Goal: Task Accomplishment & Management: Manage account settings

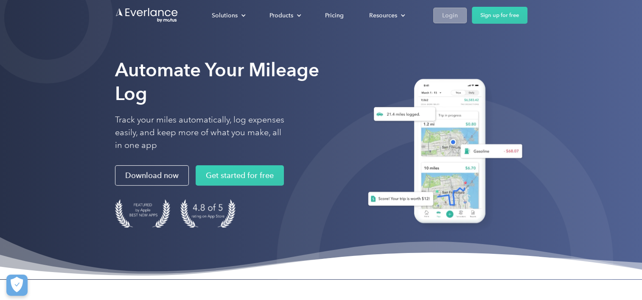
click at [459, 16] on link "Login" at bounding box center [450, 16] width 34 height 16
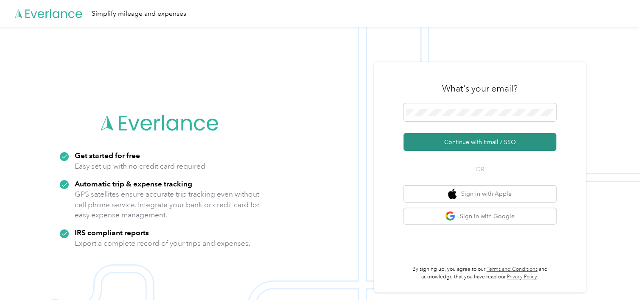
click at [451, 144] on button "Continue with Email / SSO" at bounding box center [480, 142] width 153 height 18
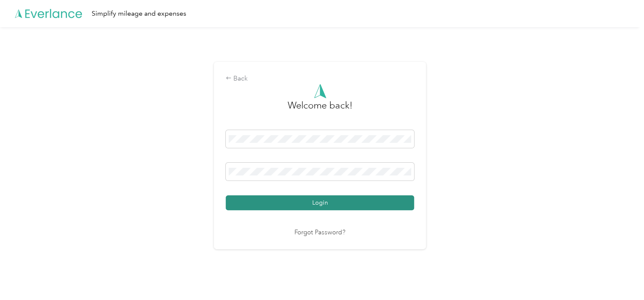
click at [299, 197] on button "Login" at bounding box center [320, 203] width 188 height 15
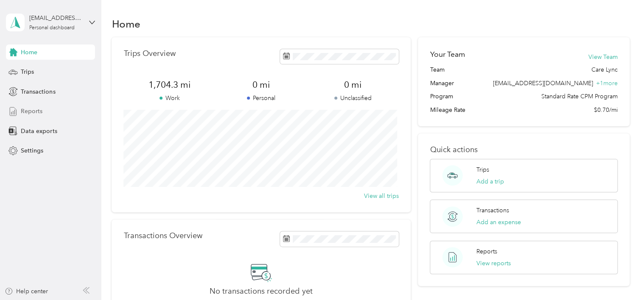
click at [25, 107] on span "Reports" at bounding box center [32, 111] width 22 height 9
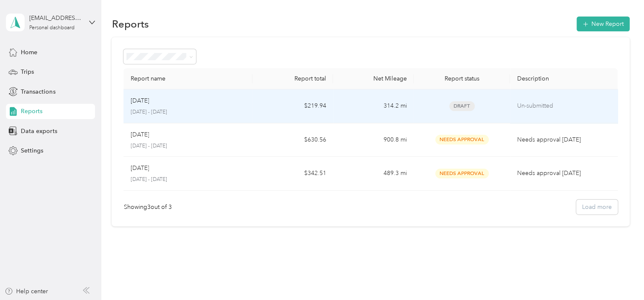
click at [497, 105] on div "Draft" at bounding box center [462, 106] width 83 height 10
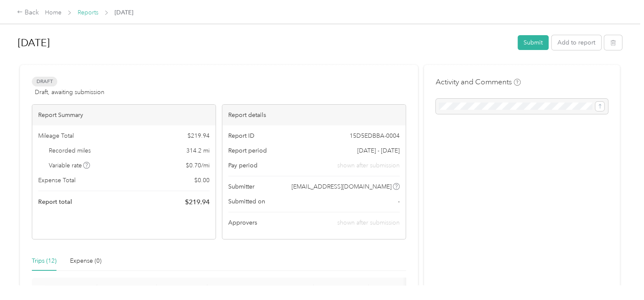
click at [87, 12] on link "Reports" at bounding box center [88, 12] width 21 height 7
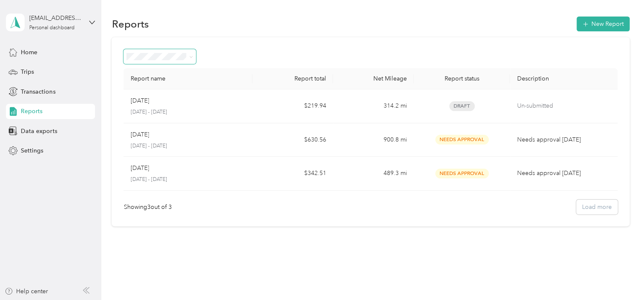
click at [180, 60] on span at bounding box center [159, 56] width 73 height 15
click at [191, 58] on icon at bounding box center [191, 57] width 3 height 2
click at [255, 54] on div at bounding box center [370, 56] width 494 height 15
click at [42, 129] on span "Data exports" at bounding box center [39, 131] width 36 height 9
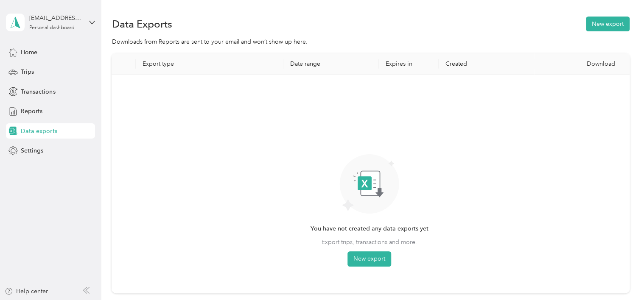
click at [373, 239] on span "Export trips, transactions and more." at bounding box center [369, 242] width 95 height 9
click at [380, 238] on span "Export trips, transactions and more." at bounding box center [369, 242] width 95 height 9
click at [367, 260] on button "New export" at bounding box center [370, 259] width 44 height 15
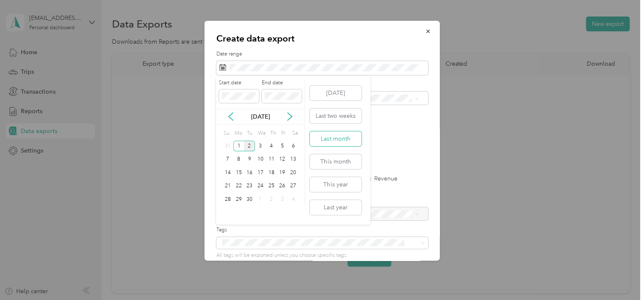
click at [336, 140] on button "Last month" at bounding box center [336, 139] width 52 height 15
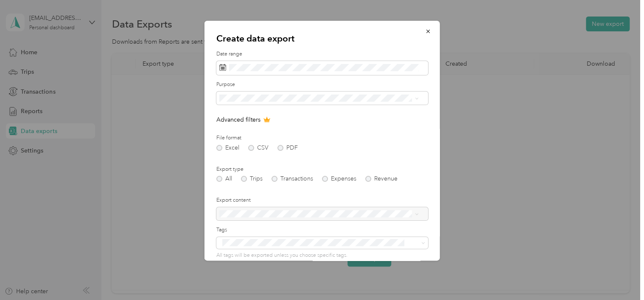
click at [248, 129] on li "Care Lync" at bounding box center [318, 128] width 205 height 15
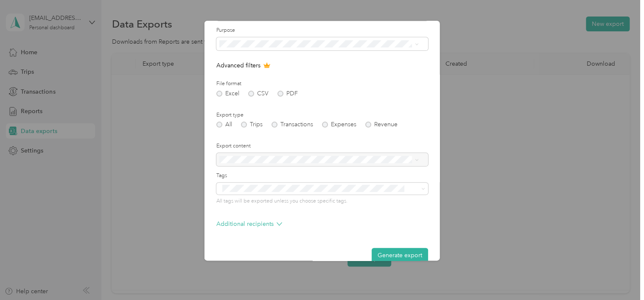
scroll to position [68, 0]
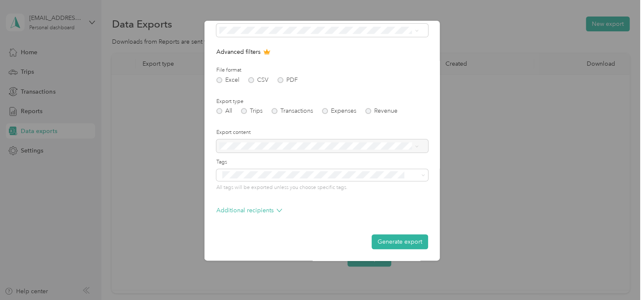
click at [304, 149] on div at bounding box center [322, 147] width 212 height 14
click at [280, 80] on div "Excel CSV PDF" at bounding box center [322, 80] width 212 height 6
click at [390, 241] on button "Generate export" at bounding box center [400, 242] width 56 height 15
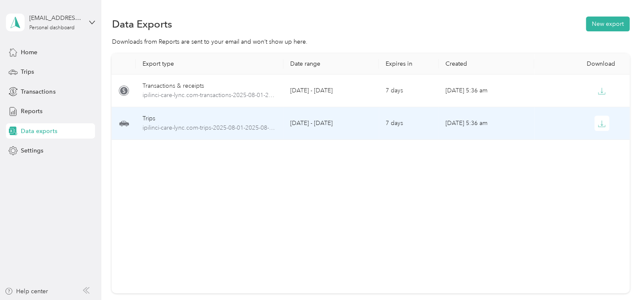
click at [426, 123] on td "7 days" at bounding box center [409, 123] width 60 height 33
click at [149, 118] on div "Trips" at bounding box center [210, 118] width 135 height 9
click at [598, 126] on icon "button" at bounding box center [602, 124] width 8 height 8
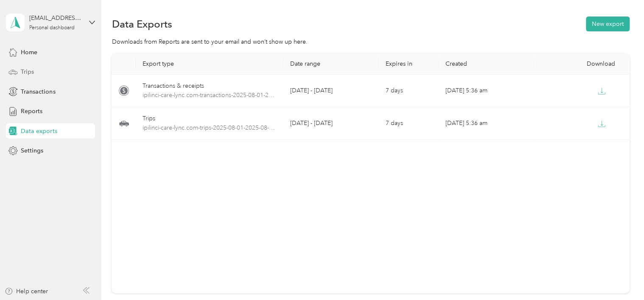
click at [35, 73] on div "Trips" at bounding box center [50, 72] width 89 height 15
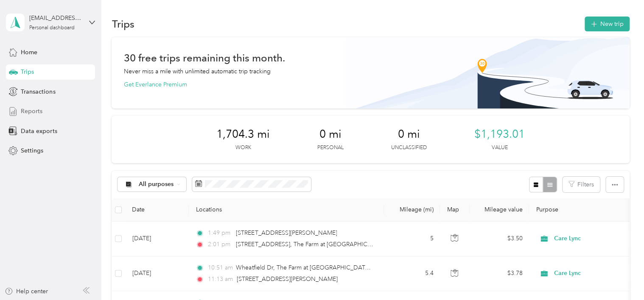
click at [29, 110] on span "Reports" at bounding box center [32, 111] width 22 height 9
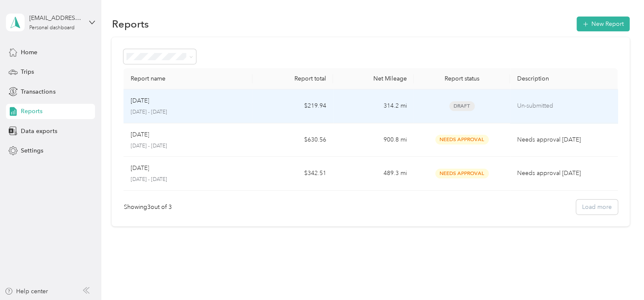
click at [466, 106] on span "Draft" at bounding box center [461, 106] width 25 height 10
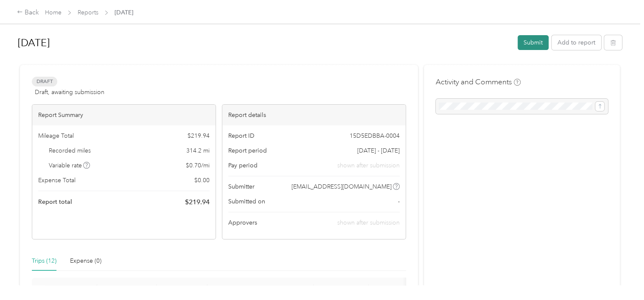
click at [535, 42] on button "Submit" at bounding box center [533, 42] width 31 height 15
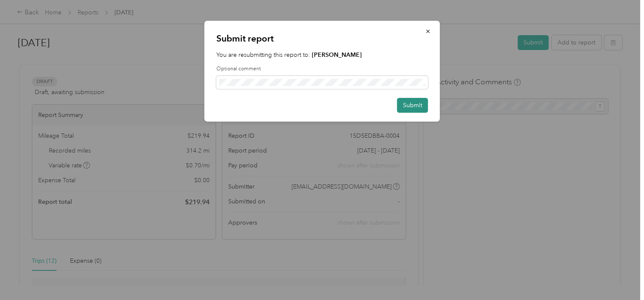
click at [416, 108] on button "Submit" at bounding box center [412, 105] width 31 height 15
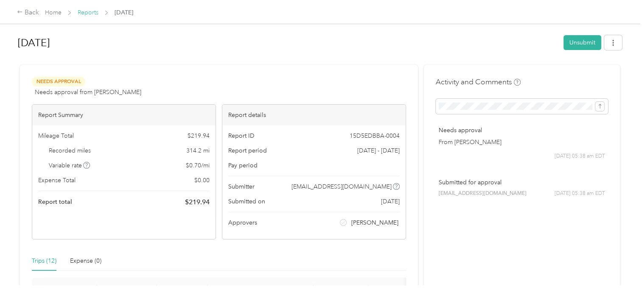
click at [86, 9] on link "Reports" at bounding box center [88, 12] width 21 height 7
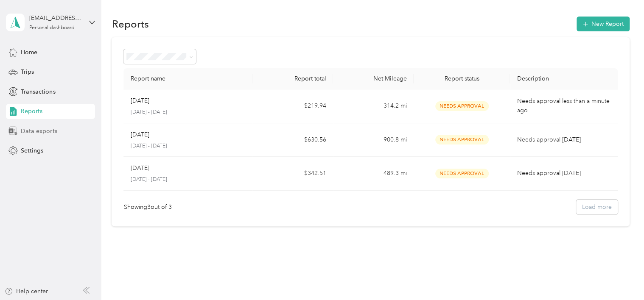
click at [37, 132] on span "Data exports" at bounding box center [39, 131] width 36 height 9
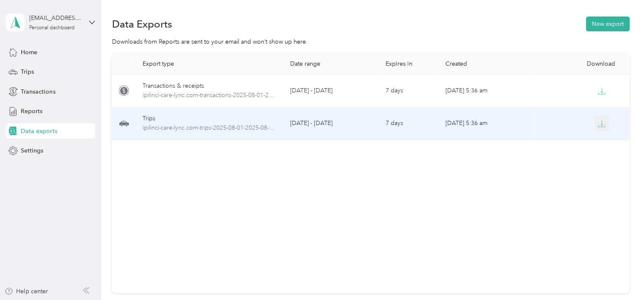
click at [603, 124] on icon "button" at bounding box center [602, 124] width 8 height 8
